Goal: Information Seeking & Learning: Learn about a topic

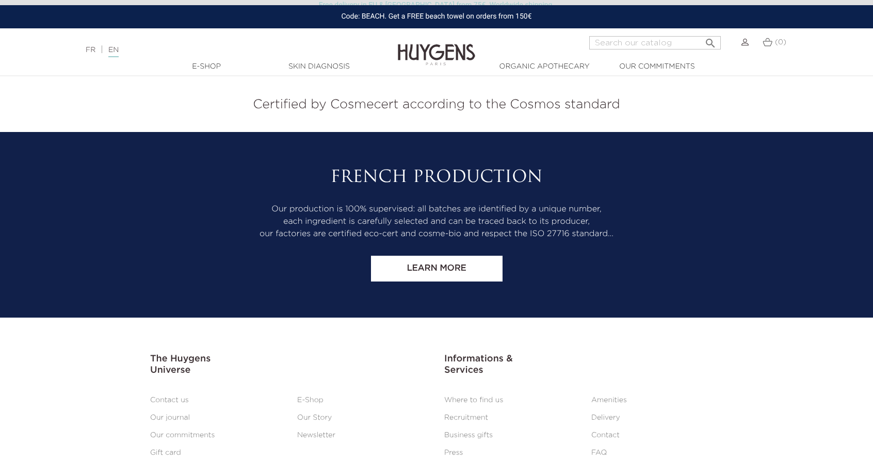
scroll to position [4314, 0]
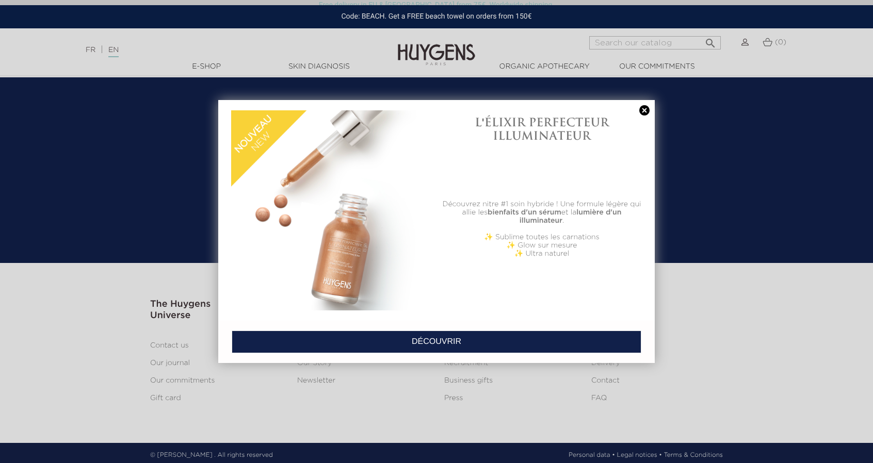
click at [644, 112] on link at bounding box center [644, 110] width 14 height 11
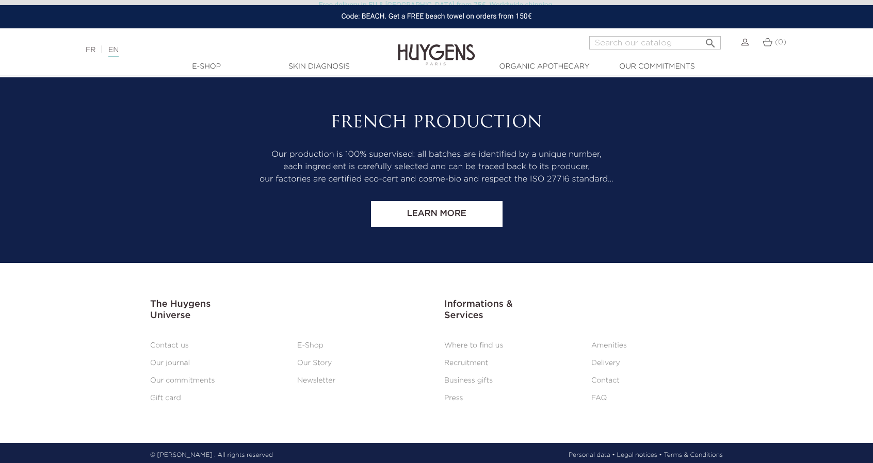
click at [306, 66] on link "Skin Diagnosis" at bounding box center [318, 66] width 103 height 11
